Goal: Task Accomplishment & Management: Manage account settings

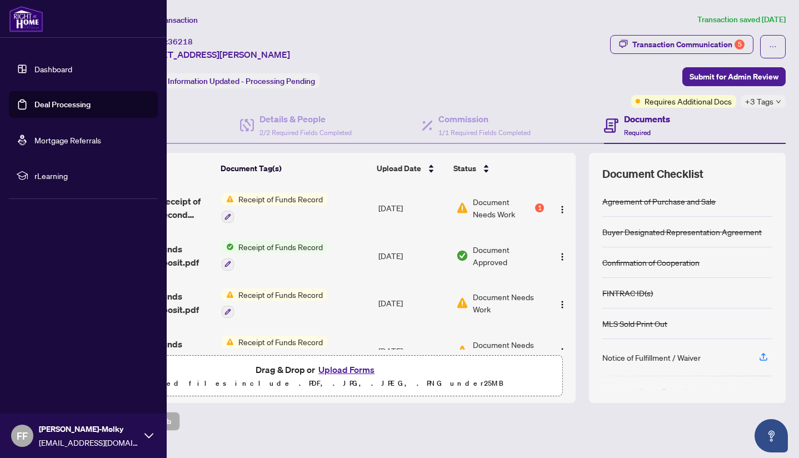
click at [49, 69] on link "Dashboard" at bounding box center [53, 69] width 38 height 10
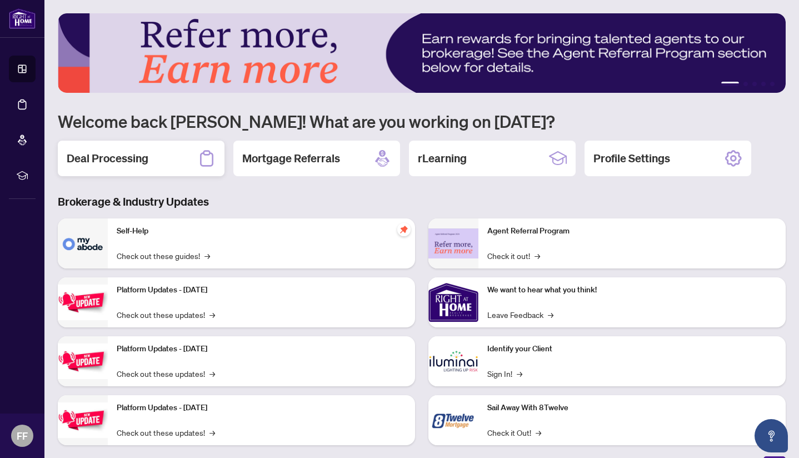
click at [130, 162] on h2 "Deal Processing" at bounding box center [108, 159] width 82 height 16
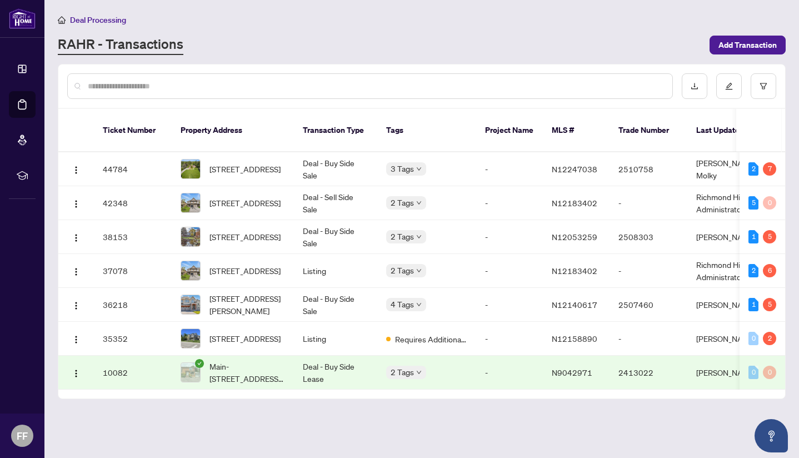
click at [311, 105] on div at bounding box center [421, 85] width 727 height 43
click at [254, 197] on span "[STREET_ADDRESS]" at bounding box center [244, 203] width 71 height 12
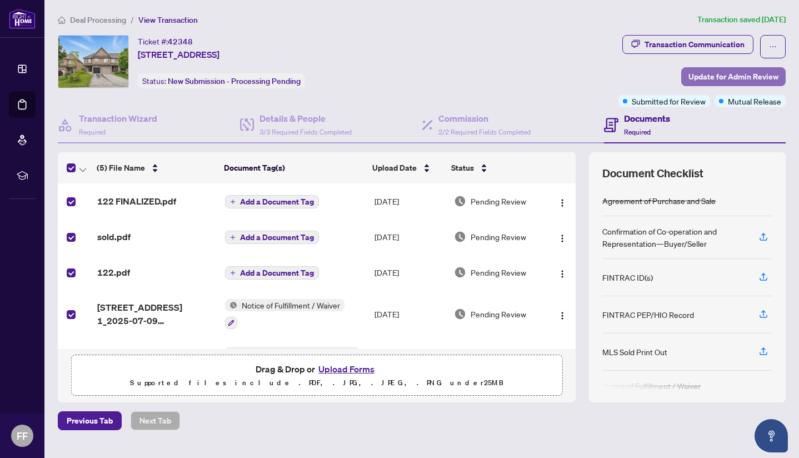
click at [720, 72] on span "Update for Admin Review" at bounding box center [733, 77] width 90 height 18
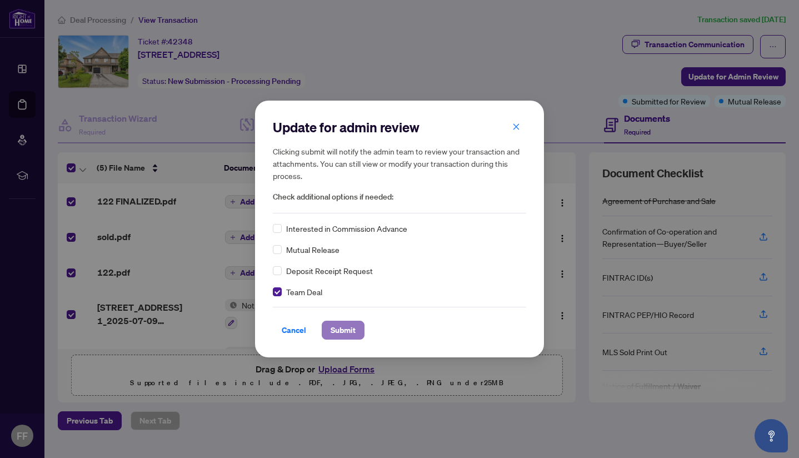
click at [344, 327] on span "Submit" at bounding box center [343, 330] width 25 height 18
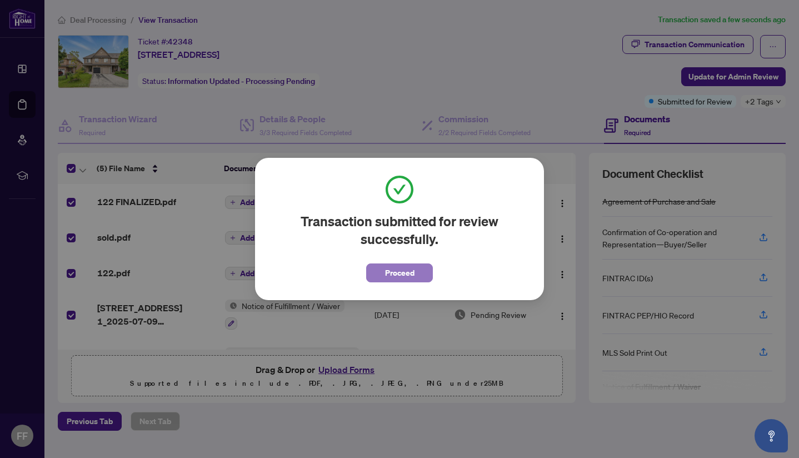
click at [413, 268] on span "Proceed" at bounding box center [399, 273] width 29 height 18
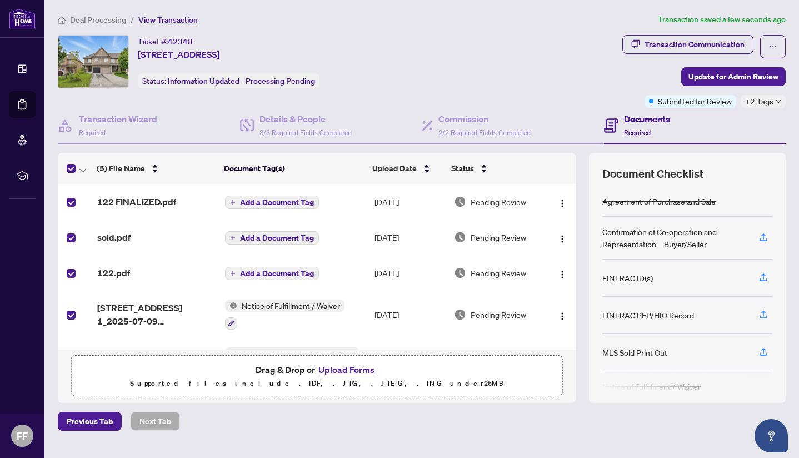
click at [105, 19] on span "Deal Processing" at bounding box center [98, 20] width 56 height 10
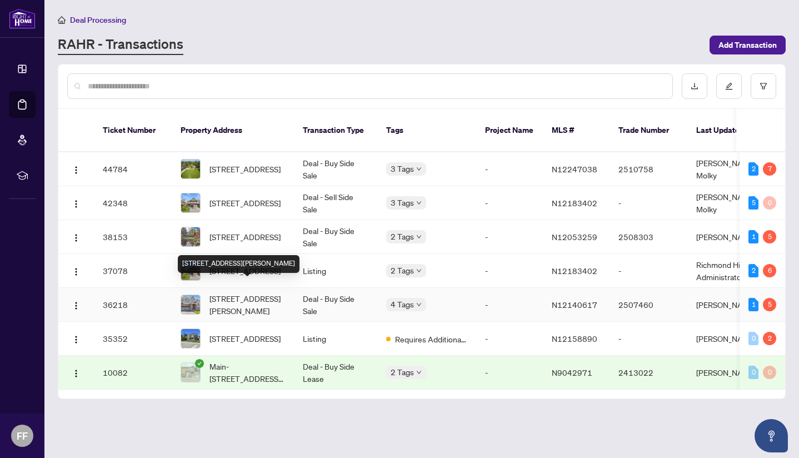
click at [226, 292] on span "[STREET_ADDRESS][PERSON_NAME]" at bounding box center [247, 304] width 76 height 24
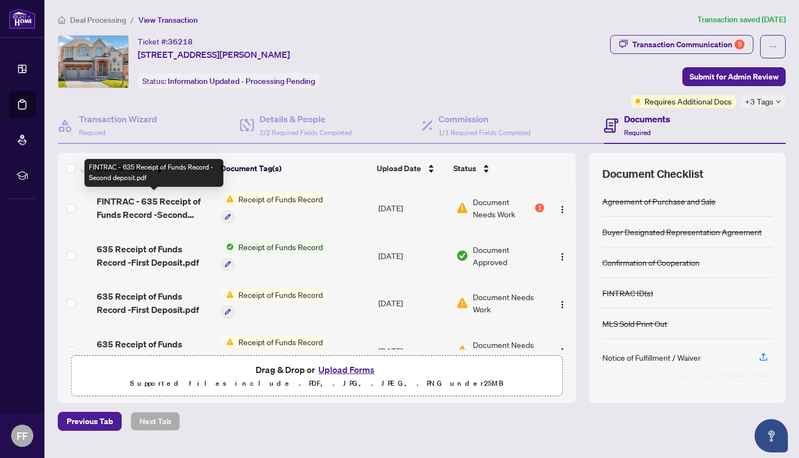
click at [171, 213] on span "FINTRAC - 635 Receipt of Funds Record -Second deposit.pdf" at bounding box center [155, 207] width 117 height 27
